Goal: Find specific page/section

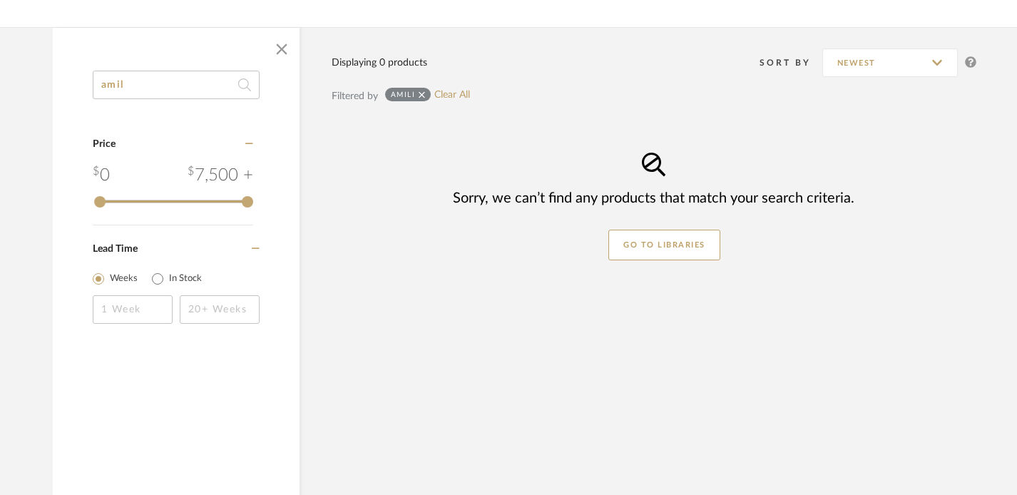
type input "ami"
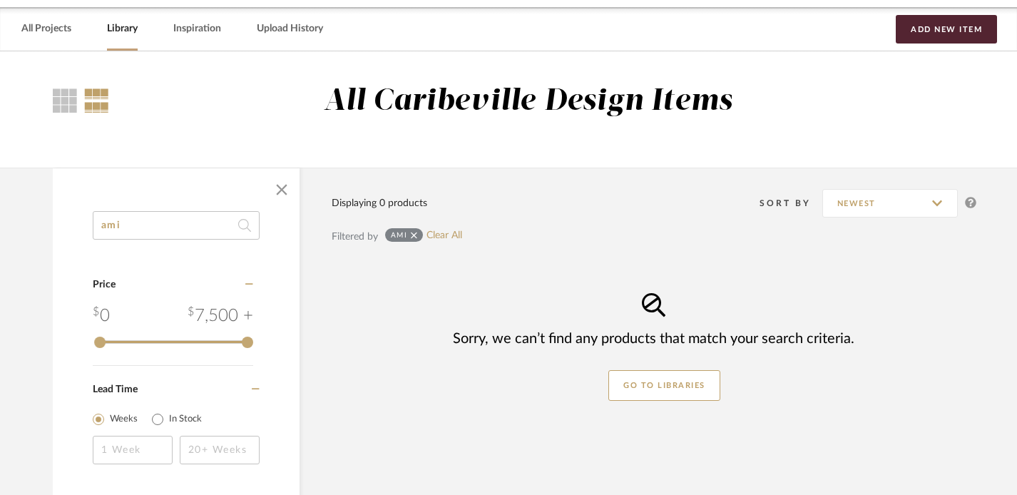
scroll to position [51, 0]
drag, startPoint x: 137, startPoint y: 221, endPoint x: 51, endPoint y: 220, distance: 86.3
click at [51, 221] on div "ami Category Price 0 7,500 + 0 7500 Lead Time Weeks In Stock Displaying 0 produ…" at bounding box center [513, 417] width 965 height 499
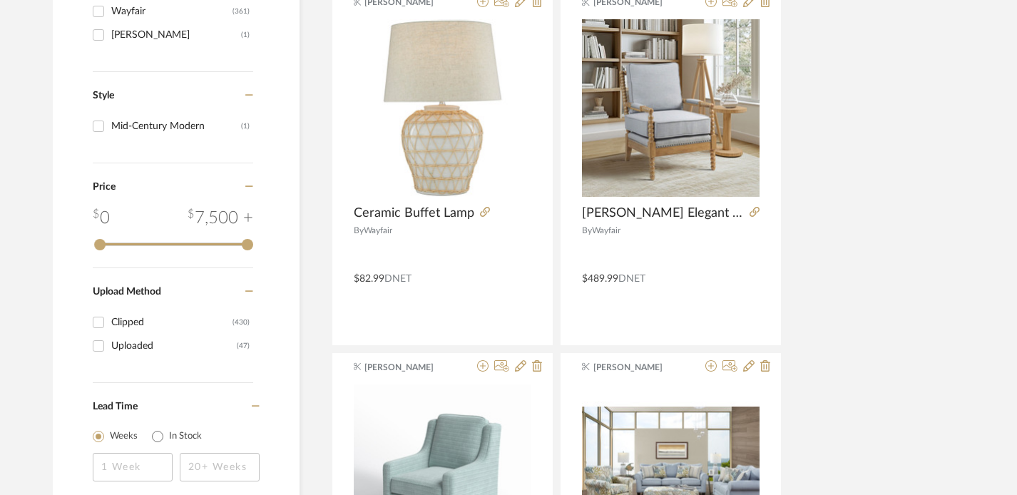
scroll to position [1341, 0]
